Goal: Information Seeking & Learning: Check status

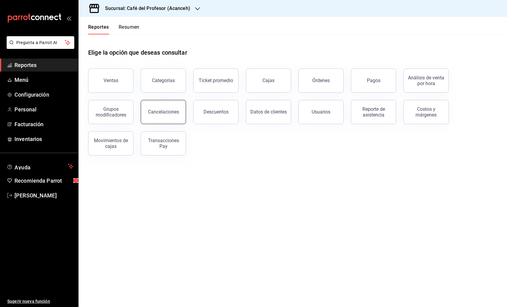
scroll to position [0, 0]
click at [275, 82] on link "Cajas" at bounding box center [268, 81] width 45 height 24
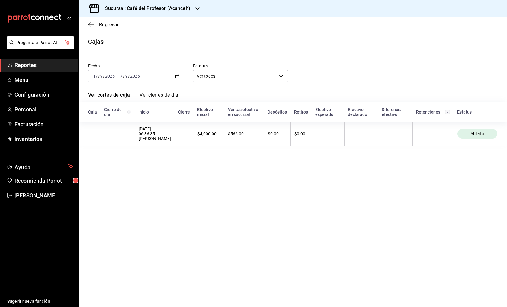
click at [179, 78] on div "2025-09-17 17 / 9 / 2025 - 2025-09-17 17 / 9 / 2025" at bounding box center [135, 76] width 95 height 13
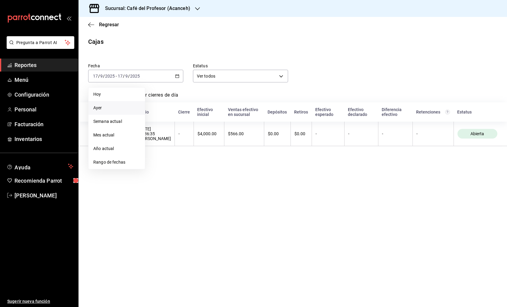
click at [102, 109] on span "Ayer" at bounding box center [116, 108] width 47 height 6
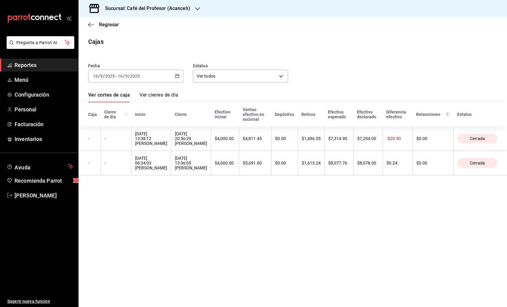
scroll to position [0, 0]
click at [176, 76] on icon "button" at bounding box center [177, 76] width 4 height 4
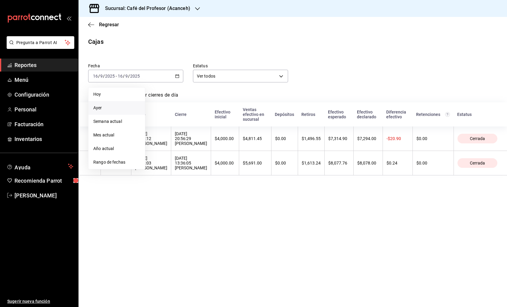
scroll to position [0, 0]
click at [124, 165] on span "Rango de fechas" at bounding box center [116, 162] width 47 height 6
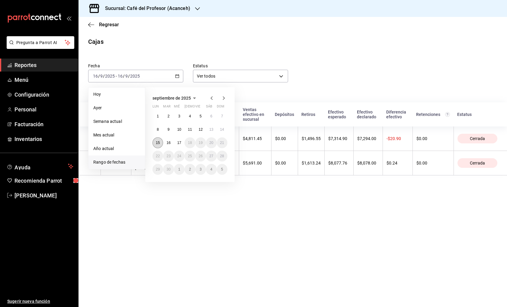
click at [162, 142] on button "15" at bounding box center [158, 142] width 11 height 11
click at [159, 142] on abbr "15" at bounding box center [158, 143] width 4 height 4
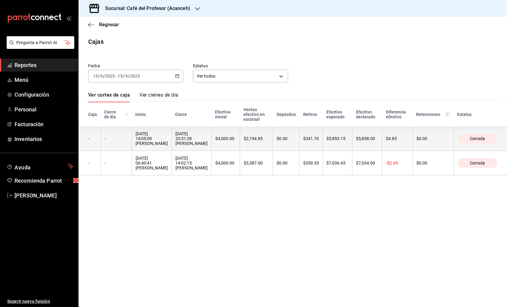
click at [211, 128] on th "$4,000.00" at bounding box center [225, 139] width 28 height 24
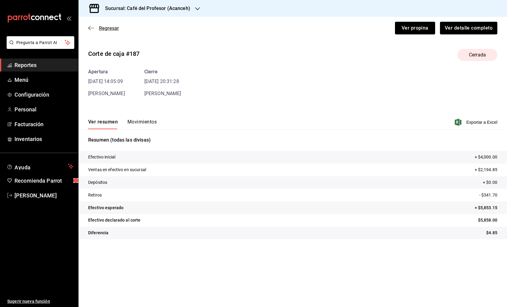
click at [89, 32] on div "Regresar Ver propina Ver detalle completo" at bounding box center [293, 28] width 429 height 22
click at [90, 28] on icon "button" at bounding box center [91, 28] width 6 height 0
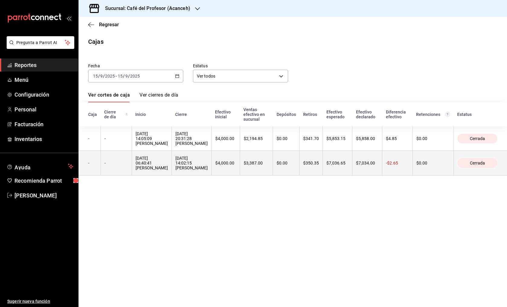
click at [369, 161] on div "$7,034.00" at bounding box center [367, 163] width 22 height 5
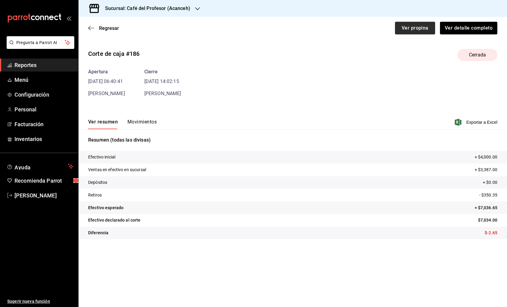
click at [403, 31] on button "Ver propina" at bounding box center [415, 28] width 40 height 13
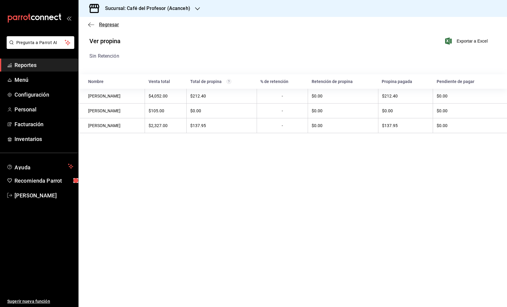
click at [103, 24] on span "Regresar" at bounding box center [109, 25] width 20 height 6
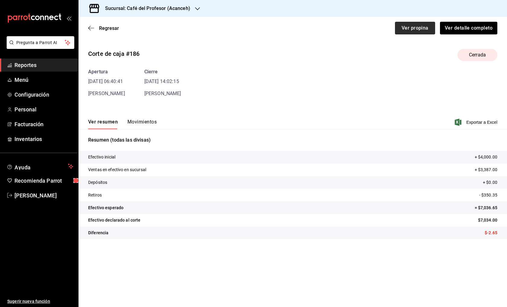
click at [402, 31] on button "Ver propina" at bounding box center [415, 28] width 40 height 13
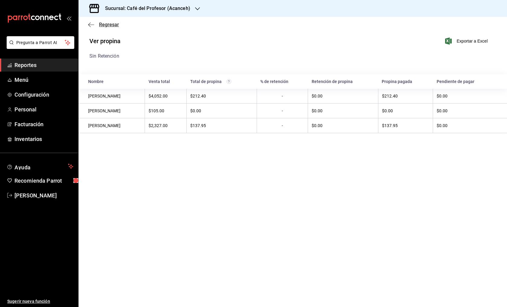
click at [109, 26] on span "Regresar" at bounding box center [109, 25] width 20 height 6
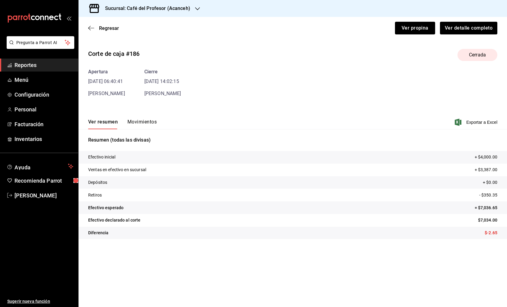
scroll to position [0, 0]
click at [150, 123] on button "Movimientos" at bounding box center [141, 124] width 29 height 10
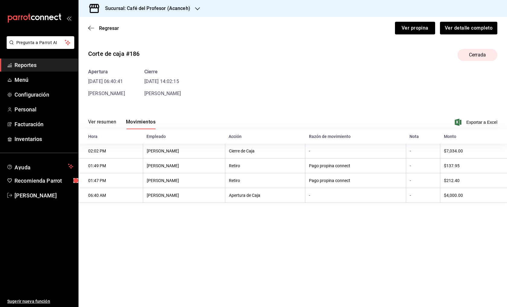
scroll to position [1, 0]
click at [101, 28] on span "Regresar" at bounding box center [109, 28] width 20 height 6
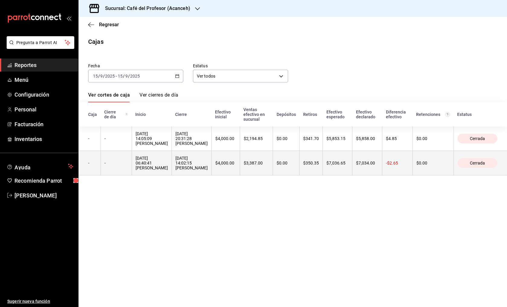
click at [155, 156] on div "15/09/2025 06:40:41 Hugo Lastra" at bounding box center [152, 163] width 32 height 14
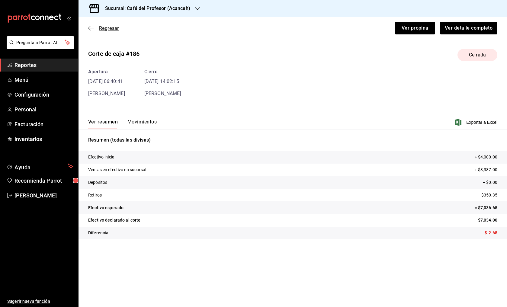
click at [91, 26] on icon "button" at bounding box center [91, 27] width 6 height 5
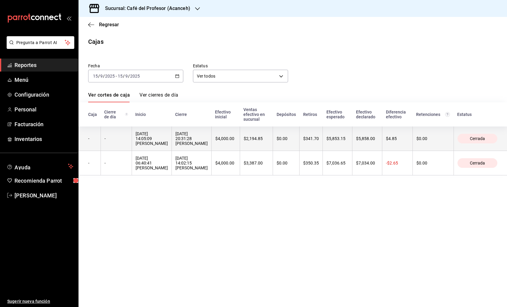
click at [339, 130] on th "$5,853.15" at bounding box center [338, 139] width 30 height 24
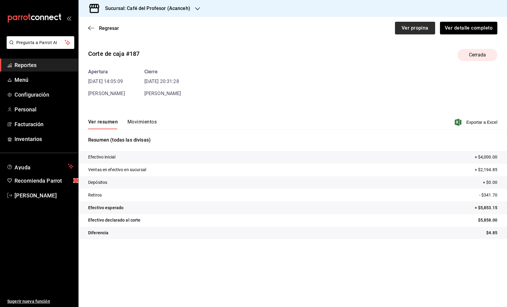
click at [422, 32] on button "Ver propina" at bounding box center [415, 28] width 40 height 13
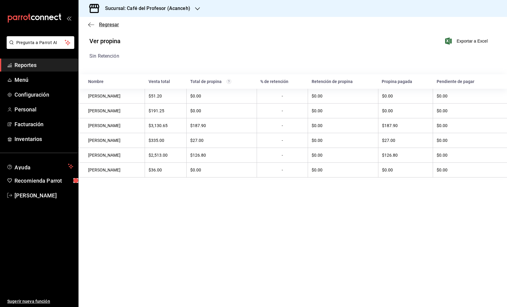
click at [104, 26] on span "Regresar" at bounding box center [109, 25] width 20 height 6
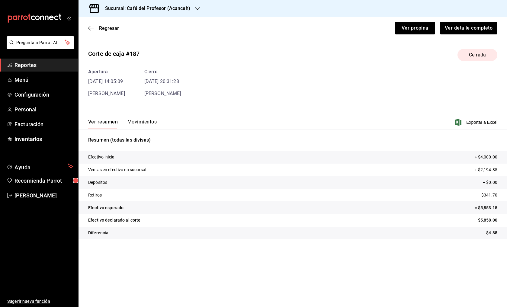
click at [260, 307] on main "Regresar Ver propina Ver detalle completo Corte de caja #187 Cerrada Apertura 1…" at bounding box center [293, 162] width 429 height 290
click at [164, 307] on main "Regresar Ver propina Ver detalle completo Corte de caja #187 Cerrada Apertura 1…" at bounding box center [293, 162] width 429 height 290
click at [321, 307] on main "Regresar Ver propina Ver detalle completo Corte de caja #187 Cerrada Apertura 1…" at bounding box center [293, 162] width 429 height 290
click at [100, 25] on span "Regresar" at bounding box center [109, 28] width 20 height 6
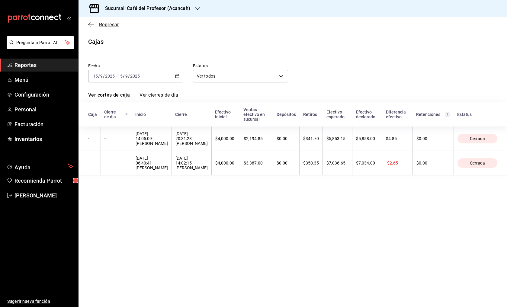
click at [106, 23] on span "Regresar" at bounding box center [109, 25] width 20 height 6
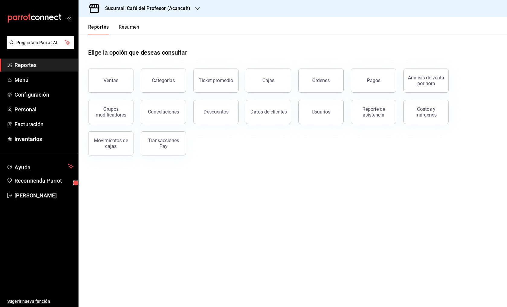
scroll to position [0, 1]
click at [127, 84] on button "Ventas" at bounding box center [110, 81] width 45 height 24
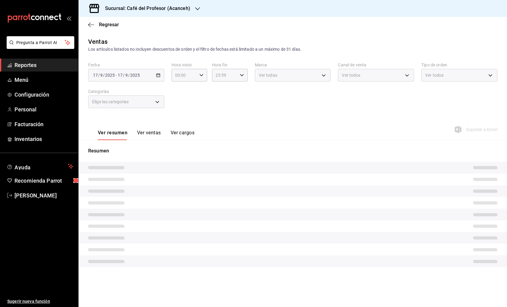
scroll to position [-1, 0]
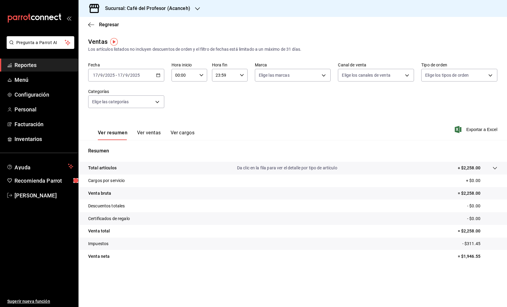
scroll to position [0, 0]
click at [156, 75] on icon "button" at bounding box center [158, 75] width 4 height 4
click at [129, 149] on span "Rango de fechas" at bounding box center [116, 148] width 47 height 6
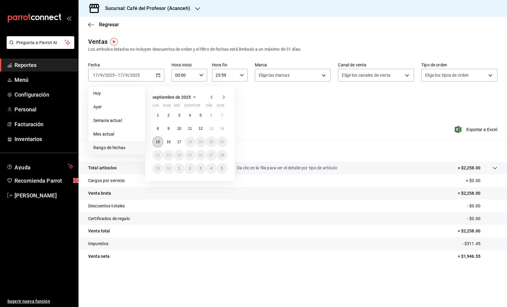
click at [157, 143] on abbr "15" at bounding box center [158, 142] width 4 height 4
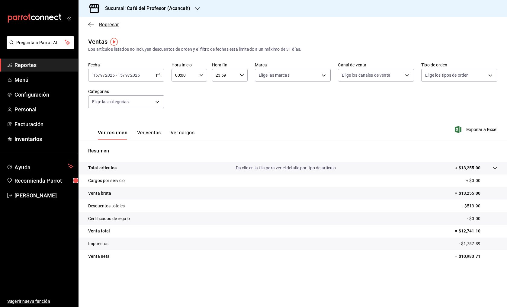
click at [100, 26] on span "Regresar" at bounding box center [109, 25] width 20 height 6
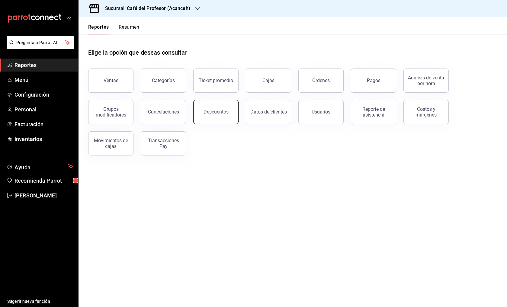
click at [209, 116] on button "Descuentos" at bounding box center [215, 112] width 45 height 24
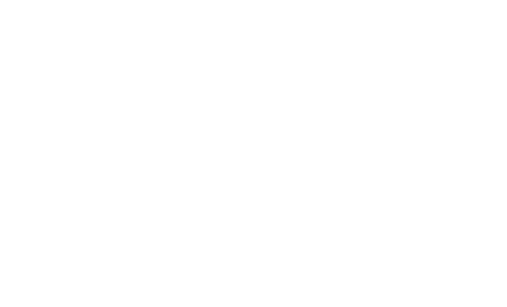
click at [293, 2] on html at bounding box center [253, 1] width 507 height 2
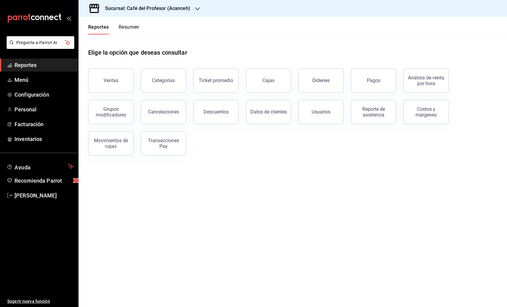
click at [201, 117] on button "Descuentos" at bounding box center [215, 112] width 45 height 24
click at [208, 107] on button "Descuentos" at bounding box center [215, 112] width 45 height 24
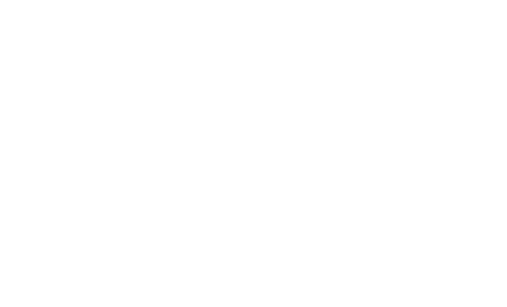
click at [207, 2] on html at bounding box center [253, 1] width 507 height 2
drag, startPoint x: 128, startPoint y: 50, endPoint x: 22, endPoint y: 33, distance: 107.5
click at [128, 2] on html at bounding box center [253, 1] width 507 height 2
click at [236, 2] on html "GANA 1 MES GRATIS EN TU SUSCRIPCIÓN AQUÍ ¿Recuerdas cómo empezó tu restaurante?…" at bounding box center [253, 1] width 507 height 2
click at [493, 2] on html at bounding box center [253, 1] width 507 height 2
